Goal: Task Accomplishment & Management: Manage account settings

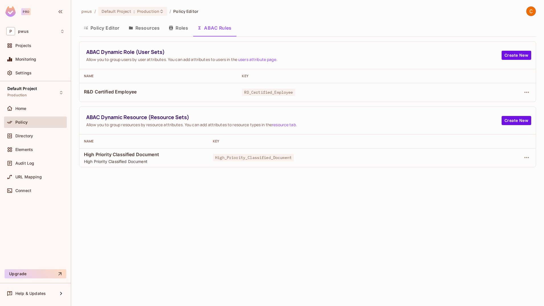
click at [194, 206] on div "pwus / Default Project : Production / Policy Editor Policy Editor Resources Rol…" at bounding box center [307, 153] width 473 height 306
click at [98, 146] on link "×" at bounding box center [99, 145] width 2 height 5
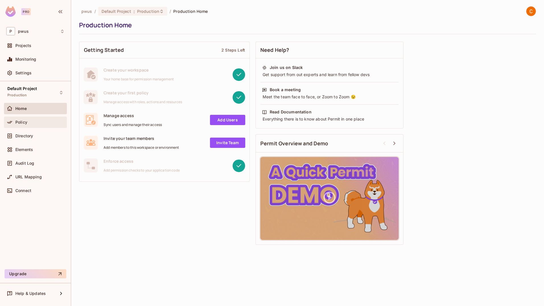
click at [21, 122] on span "Policy" at bounding box center [21, 122] width 12 height 5
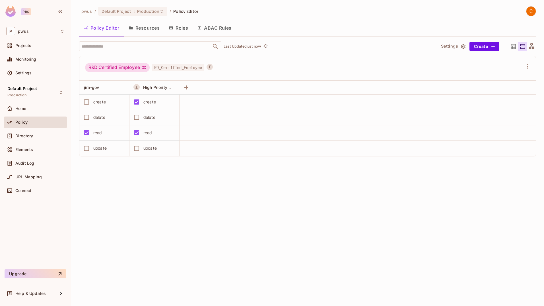
click at [219, 29] on button "ABAC Rules" at bounding box center [215, 28] width 44 height 14
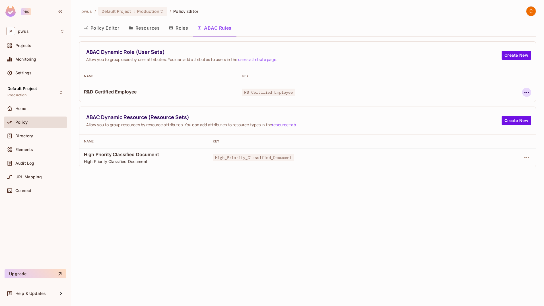
click at [525, 91] on icon "button" at bounding box center [526, 92] width 7 height 7
click at [503, 103] on div "Edit Dynamic Role (User Set)" at bounding box center [488, 105] width 56 height 6
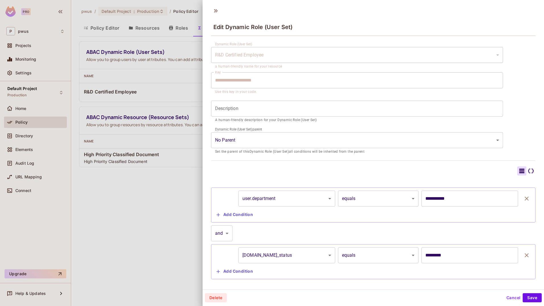
scroll to position [20, 0]
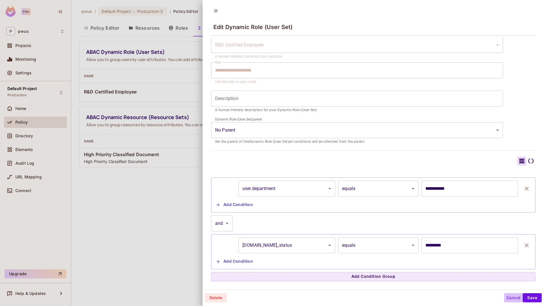
click at [508, 297] on button "Cancel" at bounding box center [513, 297] width 18 height 9
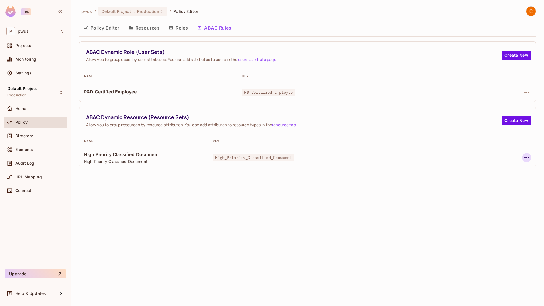
click at [528, 159] on icon "button" at bounding box center [526, 157] width 7 height 7
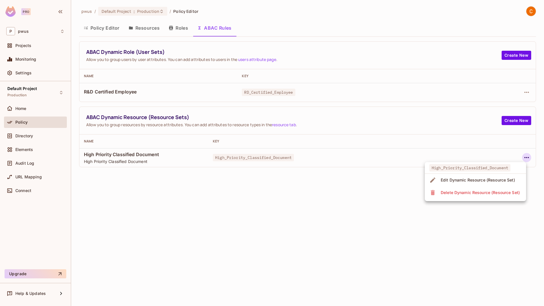
click at [503, 176] on span "Edit Dynamic Resource (Resource Set)" at bounding box center [478, 179] width 78 height 9
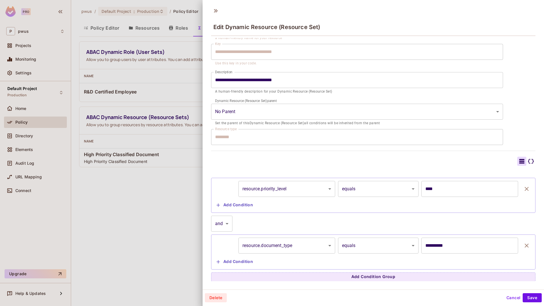
scroll to position [39, 0]
click at [513, 299] on button "Cancel" at bounding box center [513, 297] width 18 height 9
